Goal: Task Accomplishment & Management: Complete application form

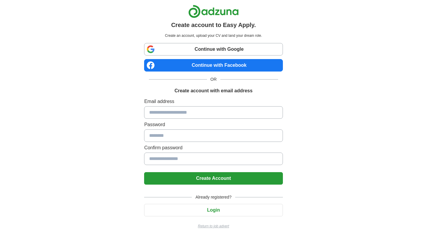
click at [203, 49] on link "Continue with Google" at bounding box center [213, 49] width 138 height 12
click at [257, 50] on link "Continue with Google" at bounding box center [213, 49] width 138 height 12
click at [221, 224] on p "Return to job advert" at bounding box center [213, 225] width 138 height 5
